Goal: Information Seeking & Learning: Learn about a topic

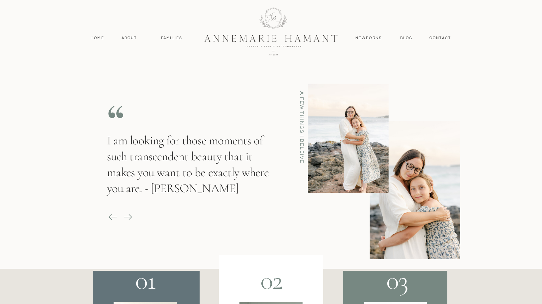
scroll to position [1176, 0]
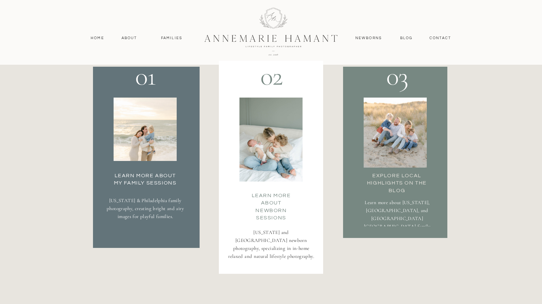
click at [160, 150] on div at bounding box center [145, 129] width 63 height 63
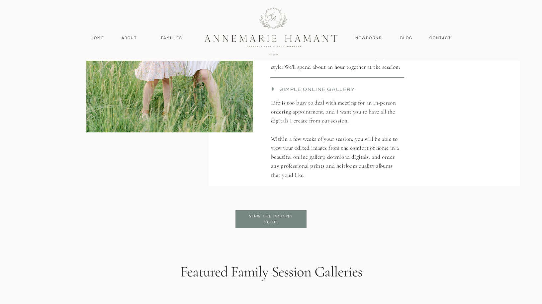
scroll to position [1506, 0]
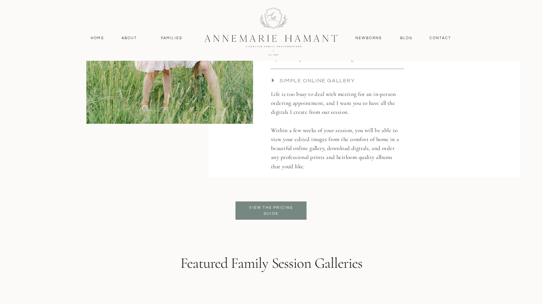
click at [286, 208] on p "View the pricing guide" at bounding box center [271, 211] width 54 height 12
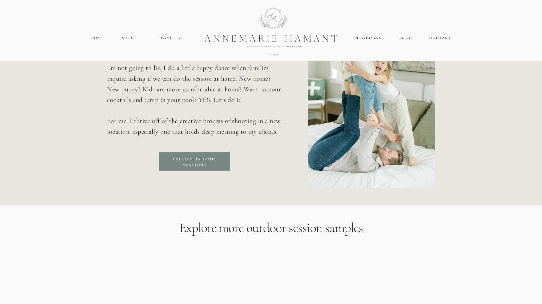
scroll to position [2366, 0]
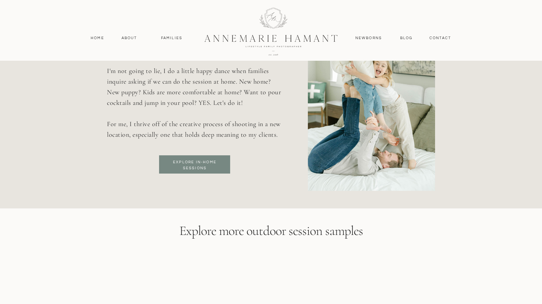
click at [207, 162] on h3 "Explore in-home sessions" at bounding box center [195, 166] width 54 height 12
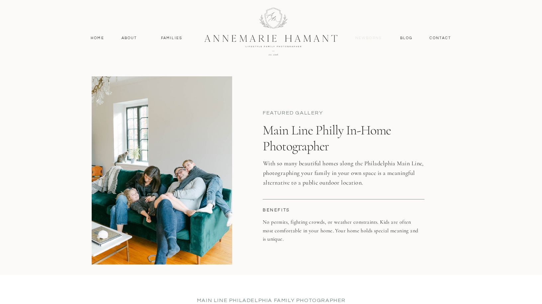
click at [371, 37] on nav "Newborns" at bounding box center [369, 38] width 32 height 6
click at [369, 38] on nav "Newborns" at bounding box center [369, 38] width 32 height 6
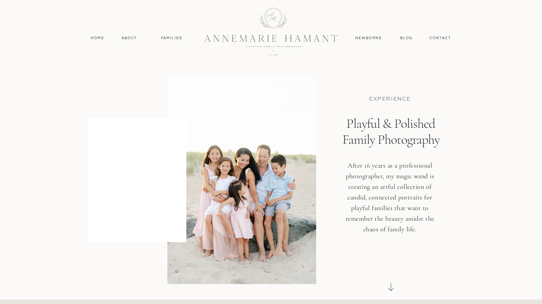
scroll to position [2362, 0]
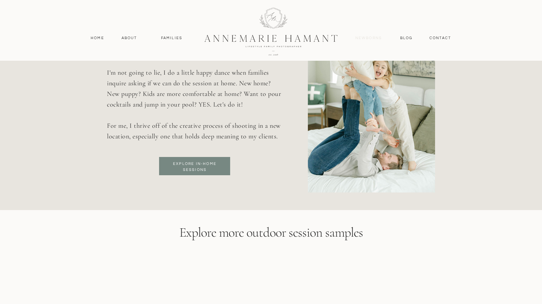
click at [376, 39] on nav "Newborns" at bounding box center [369, 38] width 32 height 6
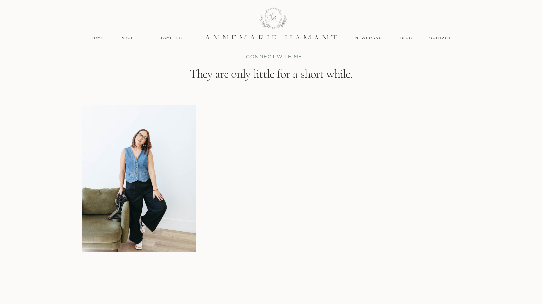
scroll to position [3954, 0]
